Goal: Transaction & Acquisition: Purchase product/service

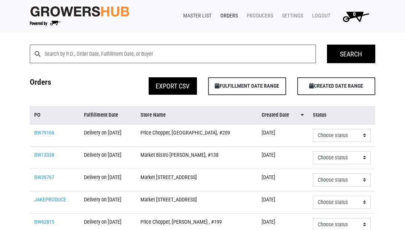
click at [200, 15] on link "Master List" at bounding box center [195, 16] width 37 height 14
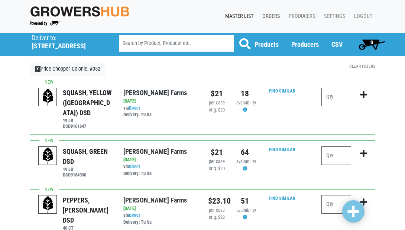
click at [272, 15] on link "Orders" at bounding box center [269, 16] width 26 height 14
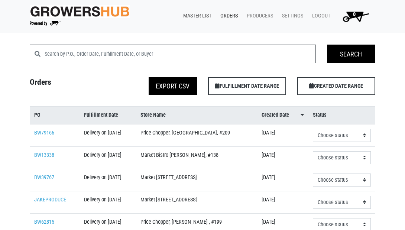
click at [200, 16] on link "Master List" at bounding box center [195, 16] width 37 height 14
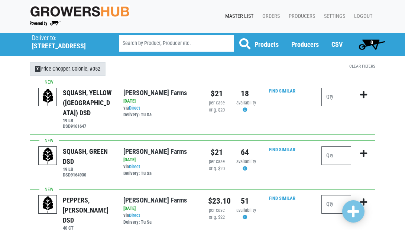
click at [39, 69] on span "X" at bounding box center [38, 69] width 6 height 6
click at [43, 40] on p "Deliver to:" at bounding box center [66, 38] width 68 height 7
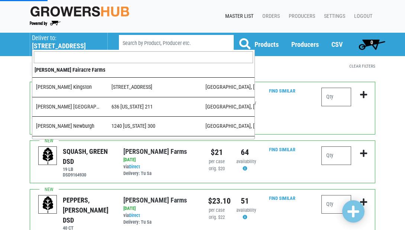
scroll to position [727, 0]
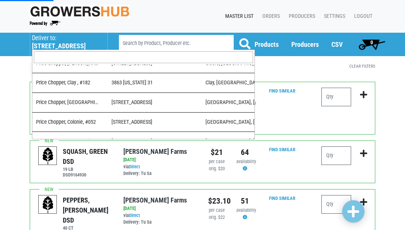
click at [49, 52] on input "search" at bounding box center [143, 57] width 219 height 12
type input "al"
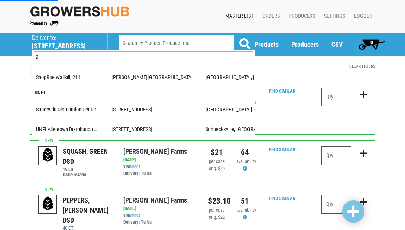
scroll to position [141, 0]
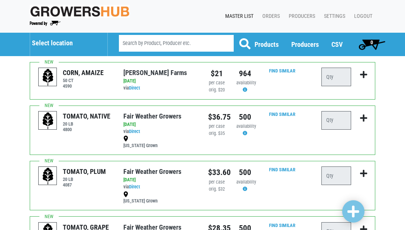
click at [52, 45] on h5 "Select location" at bounding box center [66, 43] width 68 height 8
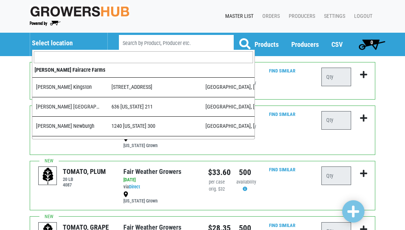
click at [52, 58] on input "search" at bounding box center [143, 57] width 219 height 12
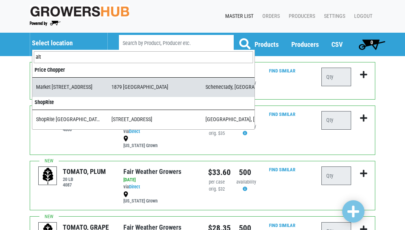
type input "alt"
select select "276ffe78-500f-4a7a-a594-15c6a6ec89cb"
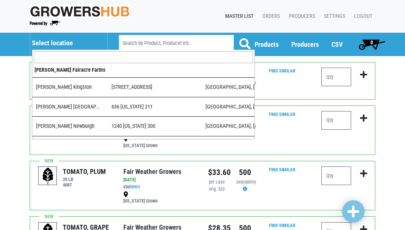
click at [56, 36] on span "Select location" at bounding box center [69, 41] width 74 height 17
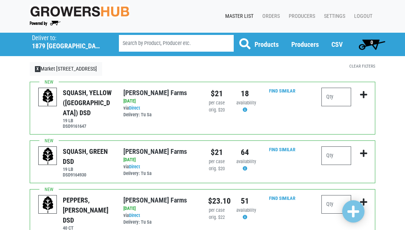
click at [154, 38] on input "search" at bounding box center [176, 43] width 115 height 17
click at [343, 104] on input "number" at bounding box center [336, 97] width 30 height 19
type input "3"
click at [333, 146] on input "number" at bounding box center [336, 155] width 30 height 19
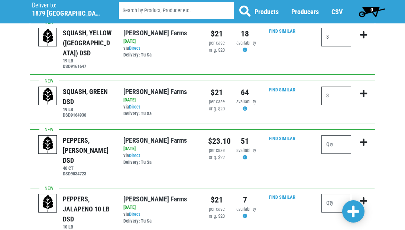
scroll to position [61, 0]
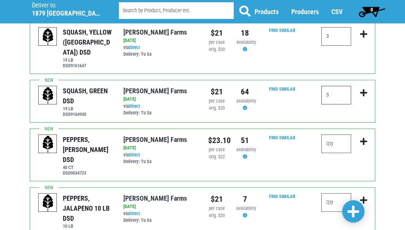
type input "3"
click at [337, 135] on input "number" at bounding box center [336, 144] width 30 height 19
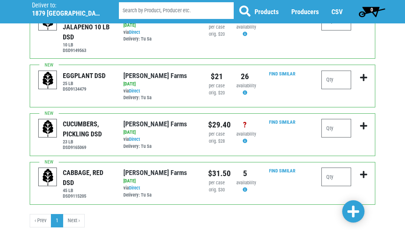
scroll to position [242, 0]
type input "2"
click at [356, 226] on div "Deliver To Adams Kingston (1560 Ulster Ave, Lake Katrine, NY 12449, USA) Adams …" at bounding box center [202, 21] width 405 height 461
click at [354, 211] on span at bounding box center [354, 211] width 12 height 13
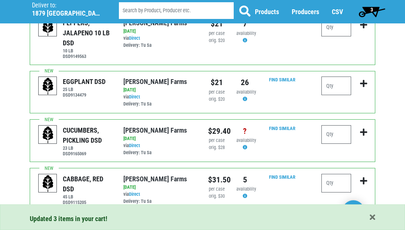
click at [371, 10] on span "3" at bounding box center [372, 10] width 3 height 6
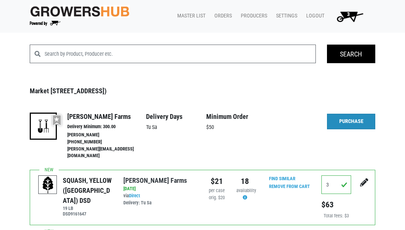
click at [350, 117] on link "Purchase" at bounding box center [351, 122] width 48 height 16
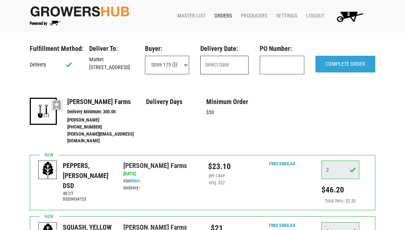
click at [213, 64] on input "text" at bounding box center [224, 65] width 48 height 19
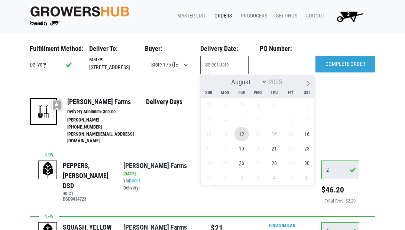
click at [240, 135] on span "12" at bounding box center [242, 134] width 14 height 14
type input "2025-08-12"
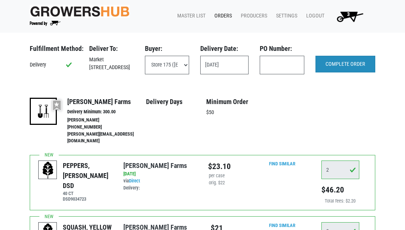
click at [348, 65] on input "COMPLETE ORDER" at bounding box center [346, 64] width 60 height 17
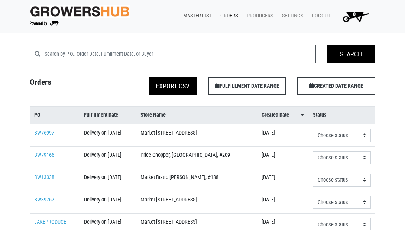
click at [197, 17] on link "Master List" at bounding box center [195, 16] width 37 height 14
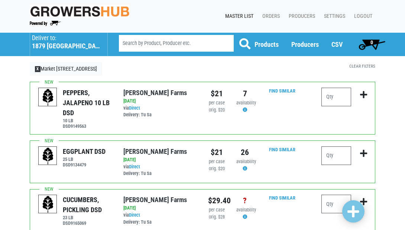
click at [48, 47] on h5 "1879 Altamont Avenue" at bounding box center [66, 46] width 68 height 8
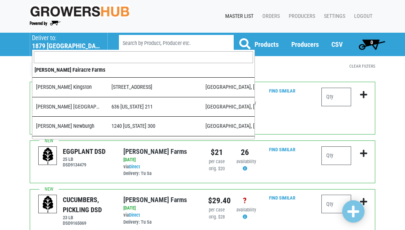
scroll to position [224, 0]
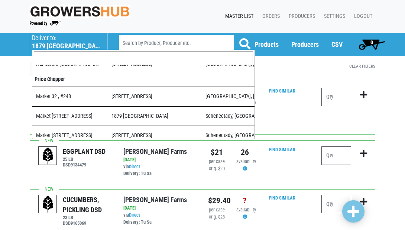
click at [56, 57] on input "search" at bounding box center [143, 57] width 219 height 12
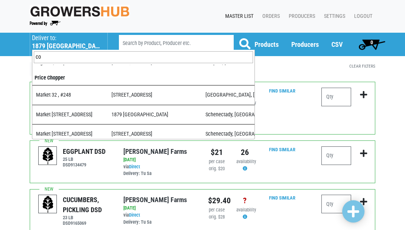
scroll to position [0, 0]
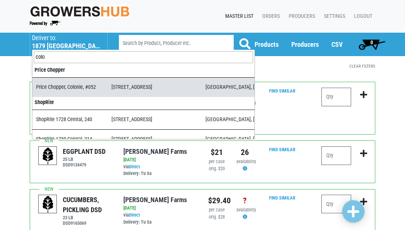
type input "colo"
select select "dab31256-8524-43ca-b54d-ce8806636912"
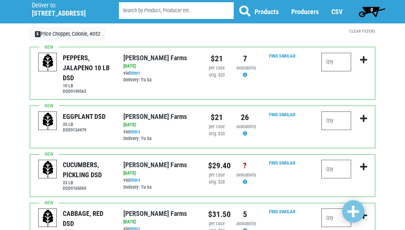
scroll to position [34, 0]
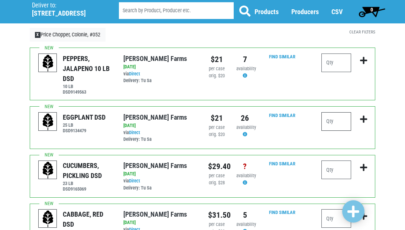
click at [343, 120] on input "number" at bounding box center [336, 121] width 30 height 19
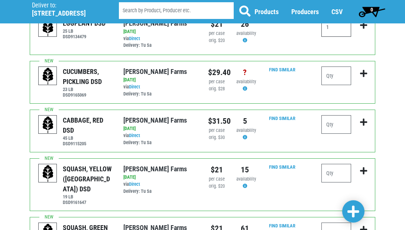
scroll to position [132, 0]
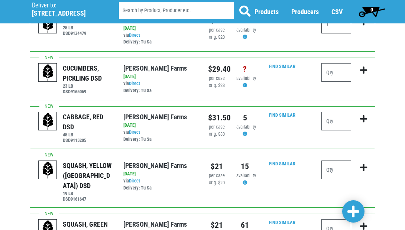
type input "1"
click at [333, 219] on input "number" at bounding box center [336, 228] width 30 height 19
type input "5"
click at [333, 163] on input "number" at bounding box center [336, 170] width 30 height 19
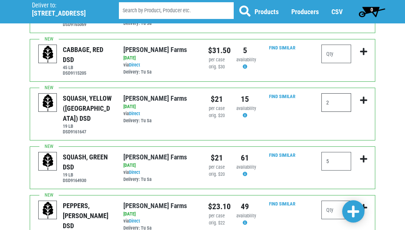
scroll to position [207, 0]
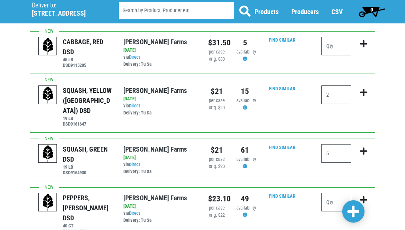
type input "2"
click at [335, 193] on input "number" at bounding box center [336, 202] width 30 height 19
type input "5"
click at [354, 209] on span at bounding box center [354, 211] width 12 height 13
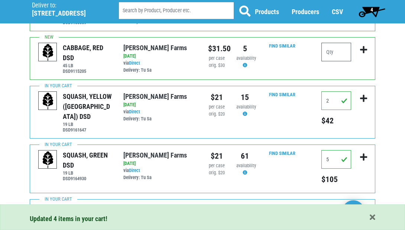
click at [376, 8] on span "4" at bounding box center [371, 11] width 33 height 15
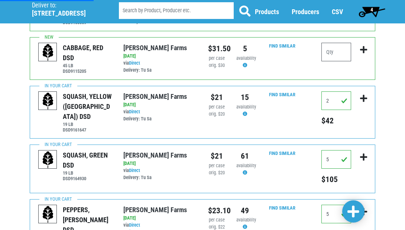
click at [371, 8] on span "4" at bounding box center [372, 10] width 3 height 6
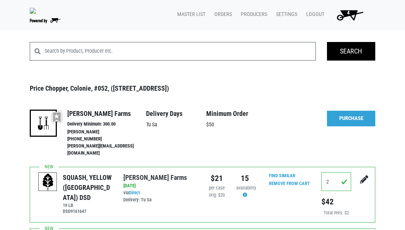
click at [372, 12] on li "4" at bounding box center [351, 14] width 48 height 15
click at [357, 119] on link "Purchase" at bounding box center [351, 119] width 48 height 16
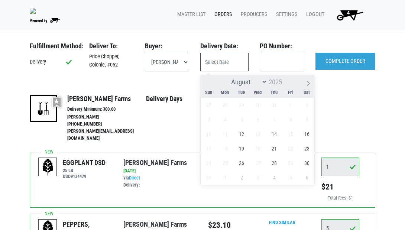
click at [218, 65] on input "text" at bounding box center [224, 62] width 48 height 19
click at [242, 130] on span "12" at bounding box center [242, 134] width 14 height 14
type input "[DATE]"
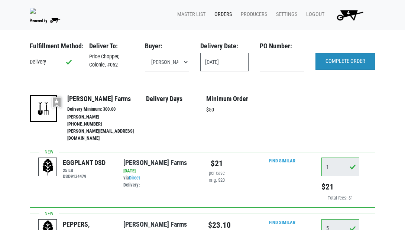
click at [333, 64] on input "COMPLETE ORDER" at bounding box center [346, 61] width 60 height 17
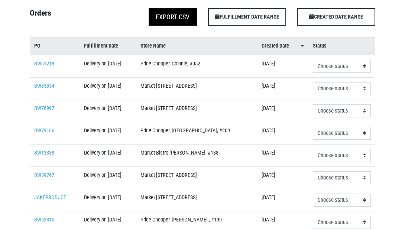
scroll to position [58, 0]
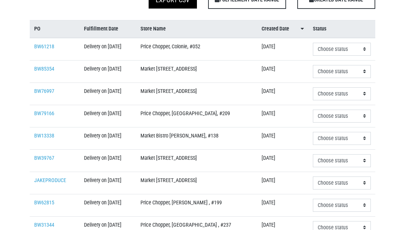
scroll to position [88, 0]
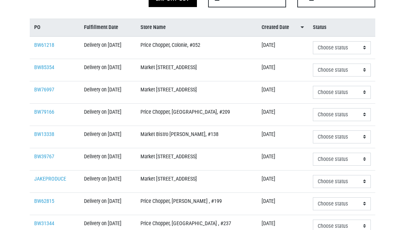
drag, startPoint x: 262, startPoint y: 4, endPoint x: 197, endPoint y: 51, distance: 80.1
click at [197, 51] on td "Price Chopper, Colonie, #052" at bounding box center [196, 47] width 121 height 23
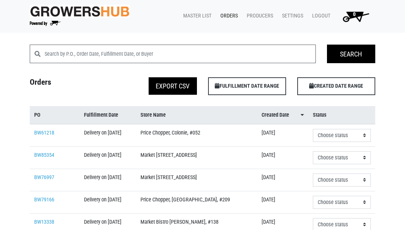
scroll to position [0, 0]
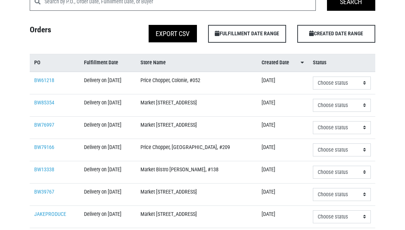
scroll to position [53, 0]
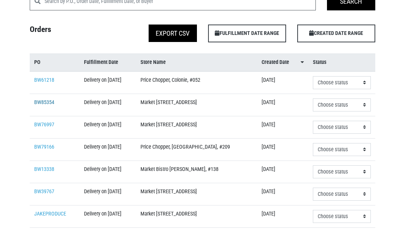
click at [44, 106] on link "BW85354" at bounding box center [44, 102] width 20 height 6
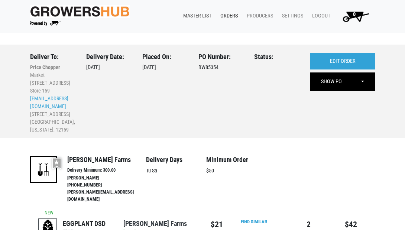
click at [200, 17] on link "Master List" at bounding box center [195, 16] width 37 height 14
